Goal: Transaction & Acquisition: Purchase product/service

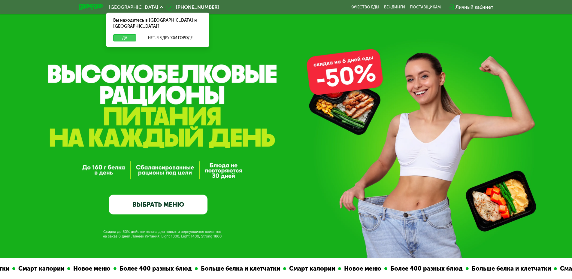
click at [123, 34] on button "Да" at bounding box center [124, 37] width 23 height 7
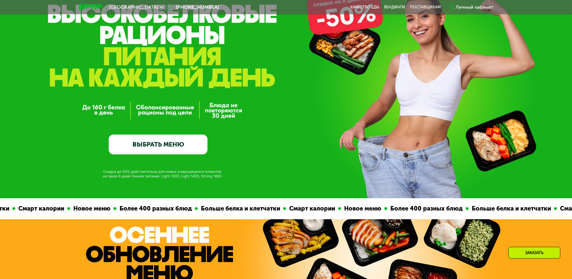
click at [152, 143] on link "ВЫБРАТЬ МЕНЮ" at bounding box center [158, 145] width 99 height 20
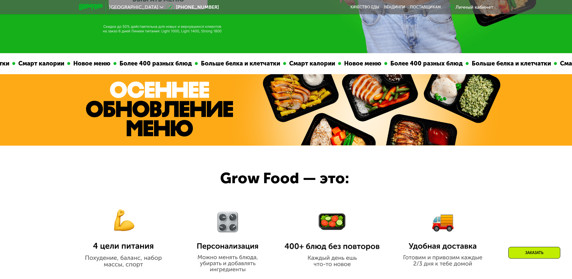
scroll to position [498, 0]
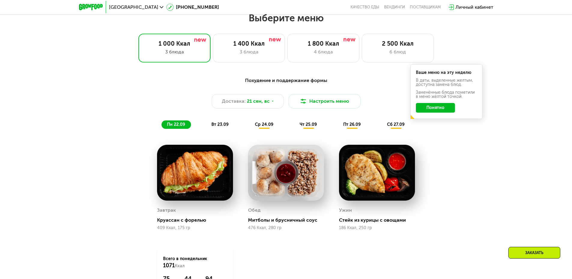
click at [444, 107] on button "Понятно" at bounding box center [435, 108] width 39 height 10
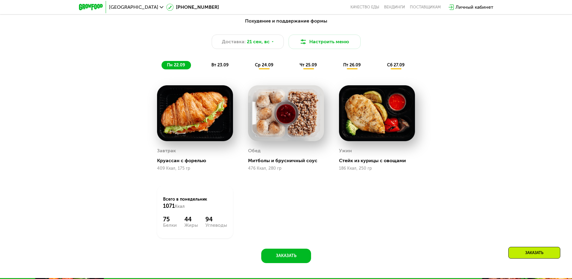
scroll to position [558, 0]
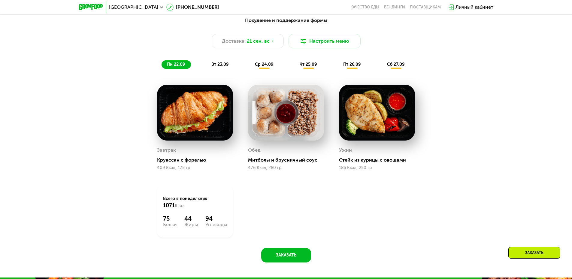
click at [401, 190] on div "Завтрак [PERSON_NAME] с форелью 409 Ккал, 175 гр Обед Митболы и брусничный соус…" at bounding box center [286, 161] width 273 height 168
click at [218, 65] on span "вт 23.09" at bounding box center [219, 64] width 17 height 5
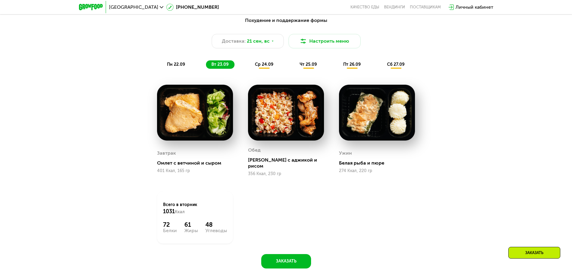
click at [267, 65] on span "ср 24.09" at bounding box center [264, 64] width 18 height 5
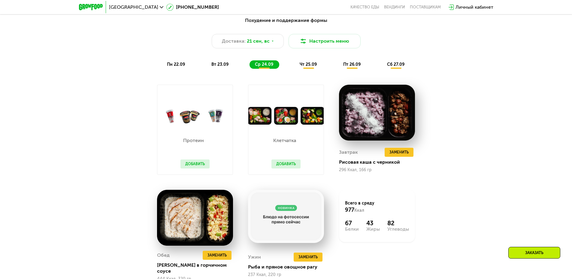
click at [305, 64] on span "чт 25.09" at bounding box center [308, 64] width 17 height 5
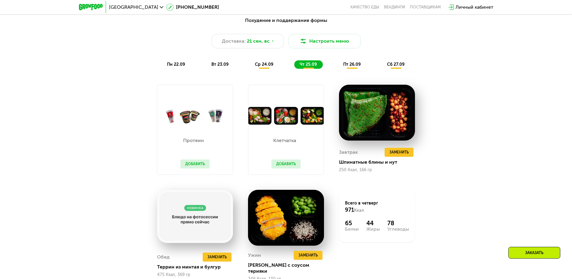
click at [349, 65] on span "пт 26.09" at bounding box center [351, 64] width 17 height 5
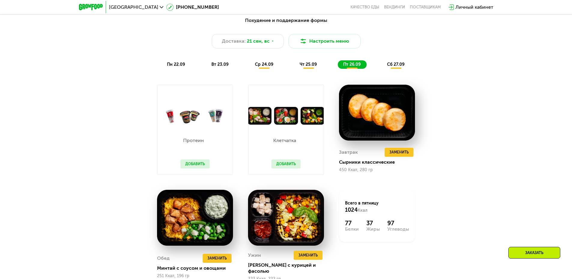
click at [214, 65] on span "вт 23.09" at bounding box center [219, 64] width 17 height 5
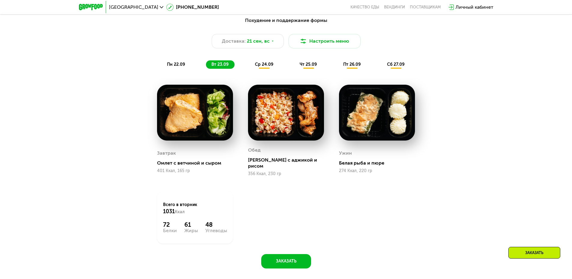
click at [174, 65] on span "пн 22.09" at bounding box center [176, 64] width 18 height 5
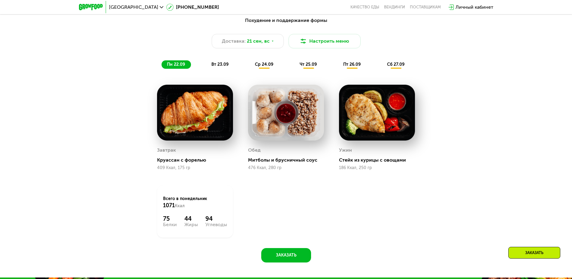
click at [324, 203] on div "Завтрак [PERSON_NAME] с форелью 409 Ккал, 175 гр Обед Митболы и брусничный соус…" at bounding box center [286, 161] width 273 height 168
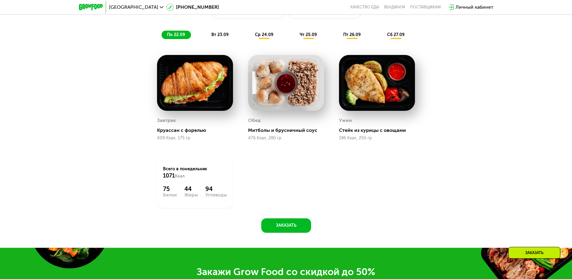
scroll to position [588, 0]
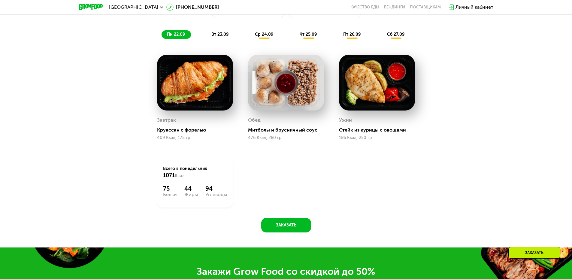
click at [263, 34] on span "ср 24.09" at bounding box center [264, 34] width 18 height 5
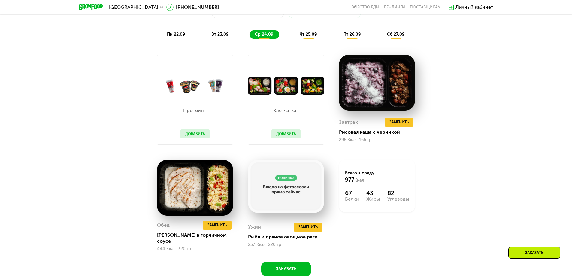
click at [307, 35] on span "чт 25.09" at bounding box center [308, 34] width 17 height 5
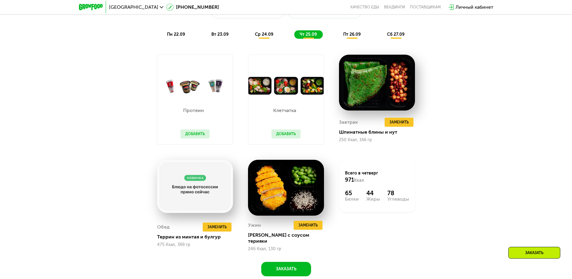
click at [349, 35] on span "пт 26.09" at bounding box center [351, 34] width 17 height 5
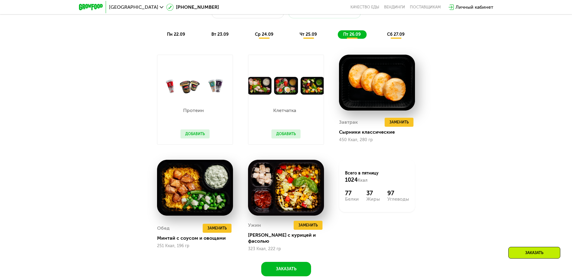
click at [307, 34] on span "чт 25.09" at bounding box center [308, 34] width 17 height 5
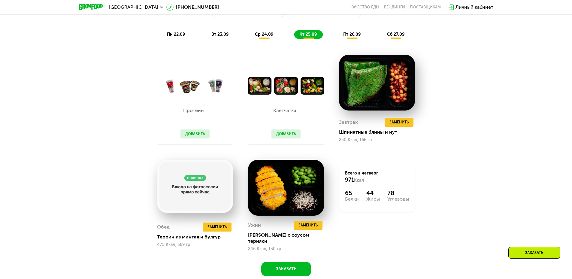
click at [349, 35] on span "пт 26.09" at bounding box center [351, 34] width 17 height 5
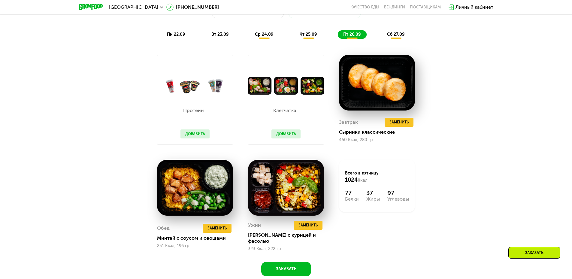
click at [401, 33] on div "сб 27.09" at bounding box center [396, 34] width 29 height 8
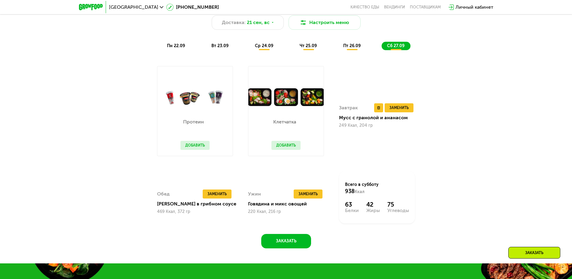
scroll to position [618, 0]
